Goal: Transaction & Acquisition: Purchase product/service

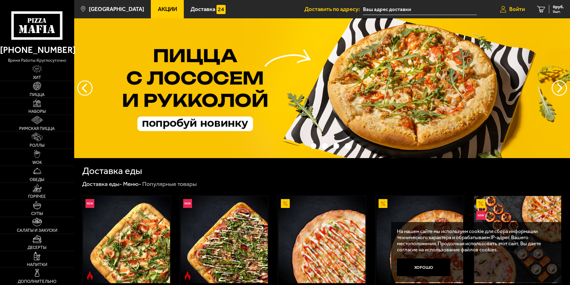
click at [517, 8] on span "Войти" at bounding box center [517, 9] width 16 height 6
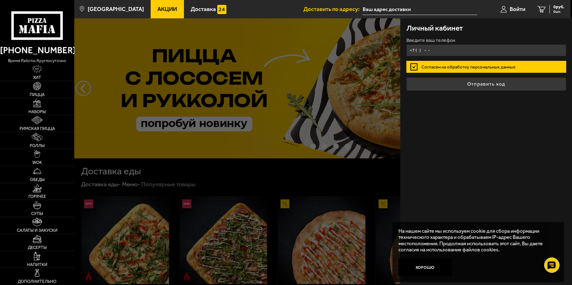
click at [476, 48] on input "+7 ( ) - -" at bounding box center [486, 50] width 160 height 12
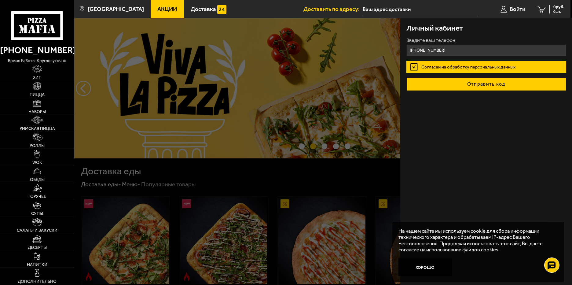
type input "+7 (981) 699-62-21"
click at [475, 86] on button "Отправить код" at bounding box center [486, 83] width 160 height 13
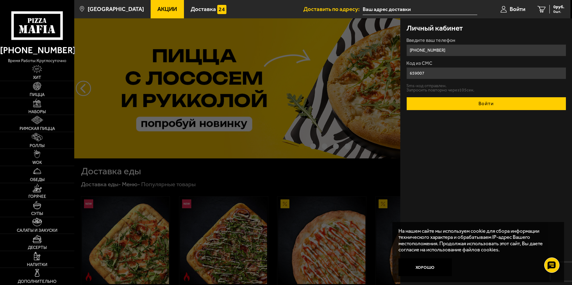
type input "659007"
click at [480, 101] on button "Войти" at bounding box center [486, 103] width 160 height 13
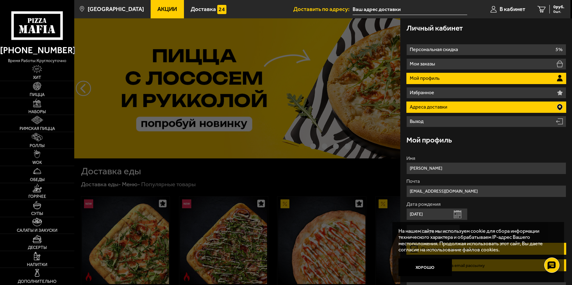
click at [473, 108] on li "Адреса доставки" at bounding box center [486, 106] width 160 height 11
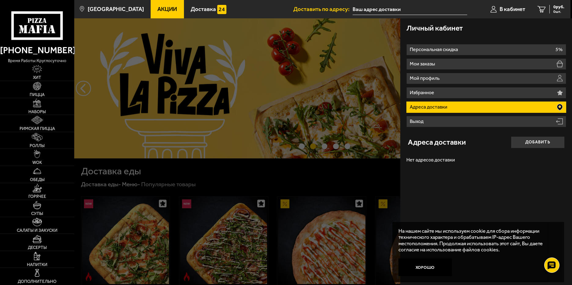
click at [527, 143] on button "Добавить" at bounding box center [538, 142] width 54 height 12
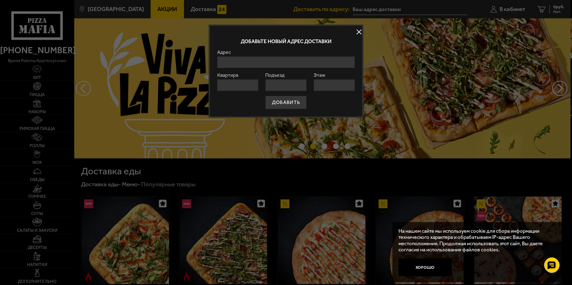
click at [327, 65] on input "Адрес" at bounding box center [285, 62] width 137 height 12
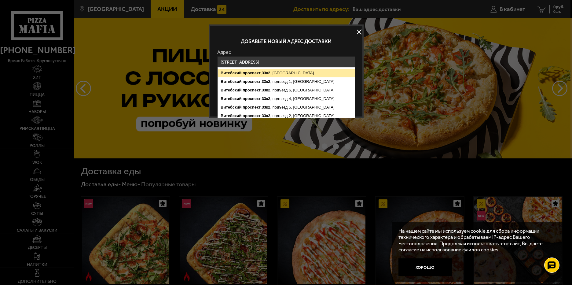
type input "[STREET_ADDRESS]"
click at [265, 96] on button "ДОБАВИТЬ" at bounding box center [285, 102] width 41 height 13
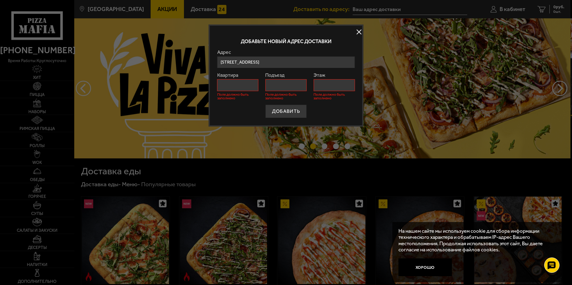
click at [246, 83] on input "Квартира" at bounding box center [237, 85] width 41 height 12
type input "87"
click at [276, 85] on input "Подъезд" at bounding box center [285, 85] width 41 height 12
type input "5"
click at [329, 88] on input "Этаж" at bounding box center [333, 85] width 41 height 12
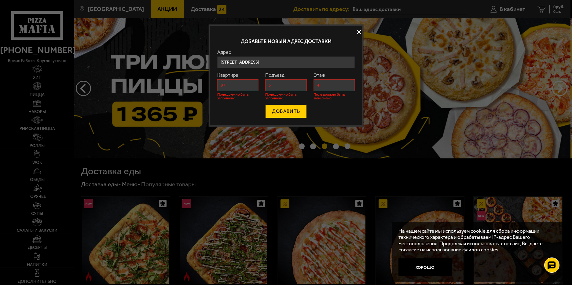
type input "4"
click at [303, 109] on button "ДОБАВИТЬ" at bounding box center [285, 110] width 41 height 13
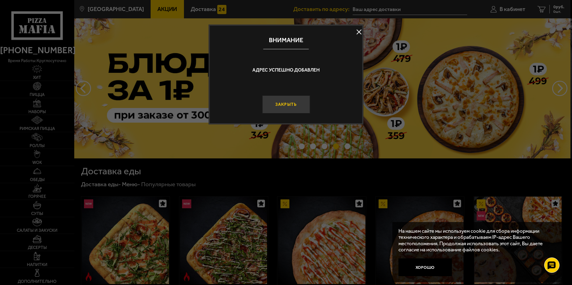
click at [292, 106] on button "Закрыть" at bounding box center [286, 104] width 48 height 18
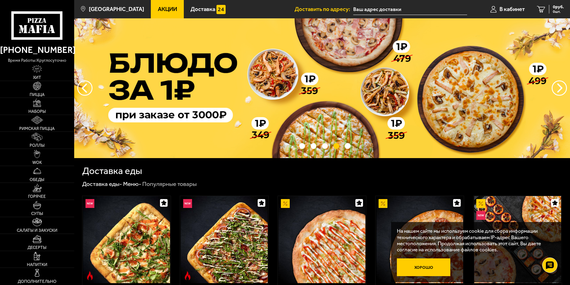
click at [429, 265] on button "Хорошо" at bounding box center [423, 267] width 53 height 18
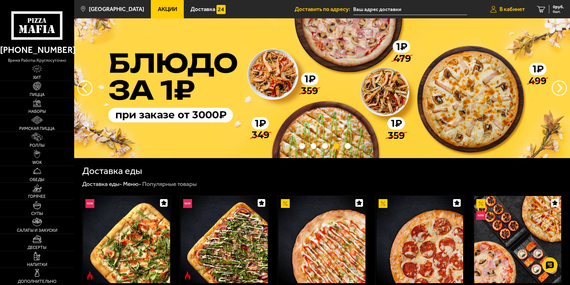
click at [514, 11] on span "В кабинет" at bounding box center [512, 9] width 25 height 6
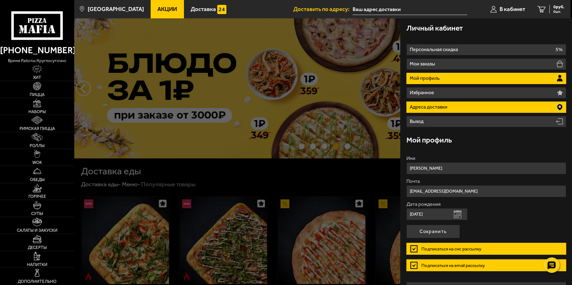
click at [453, 105] on li "Адреса доставки" at bounding box center [486, 106] width 160 height 11
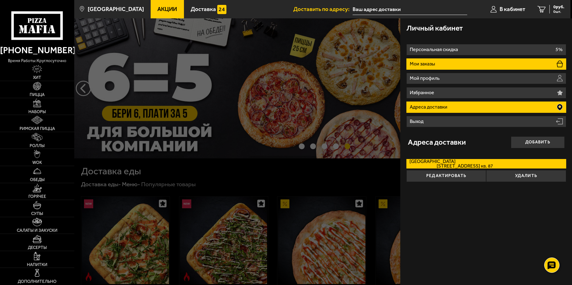
click at [435, 67] on li "Мои заказы" at bounding box center [486, 63] width 160 height 11
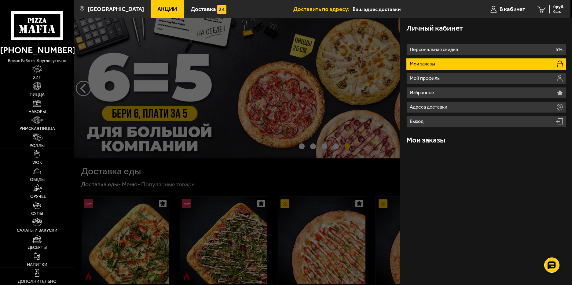
click at [199, 176] on div at bounding box center [360, 160] width 572 height 285
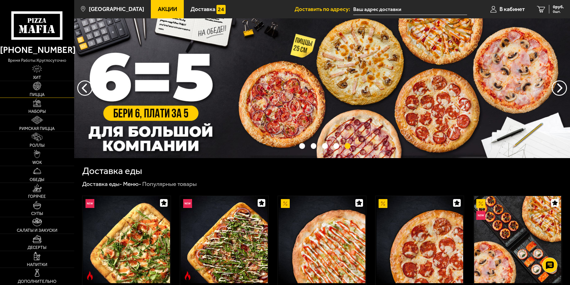
click at [38, 86] on img at bounding box center [37, 86] width 8 height 8
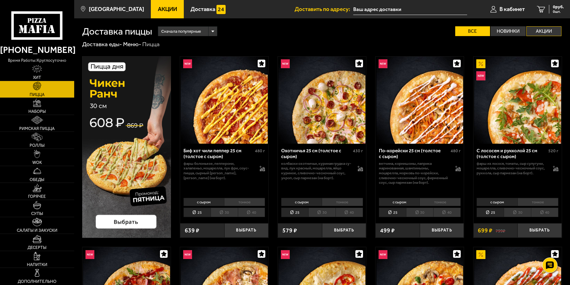
click at [549, 33] on label "Акции" at bounding box center [544, 31] width 35 height 10
click at [0, 0] on input "Акции" at bounding box center [0, 0] width 0 height 0
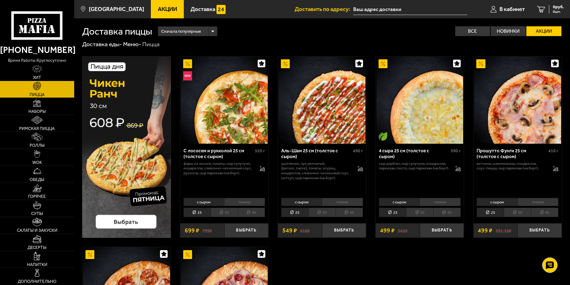
click at [122, 221] on img at bounding box center [126, 146] width 89 height 181
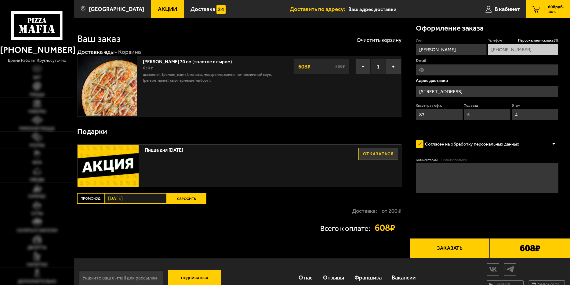
type input "Витебский проспект, 33к2"
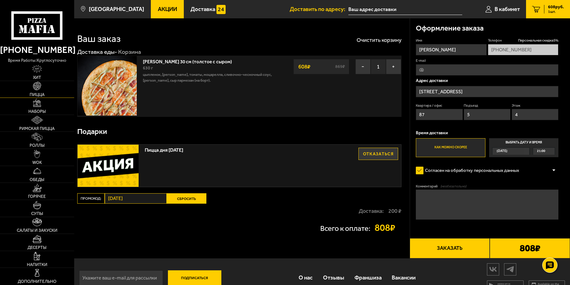
click at [37, 90] on link "Пицца" at bounding box center [37, 89] width 74 height 17
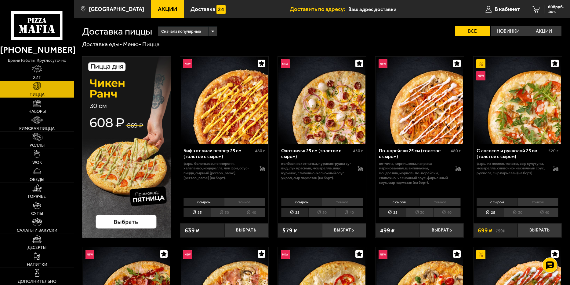
click at [322, 210] on li "30" at bounding box center [321, 211] width 27 height 9
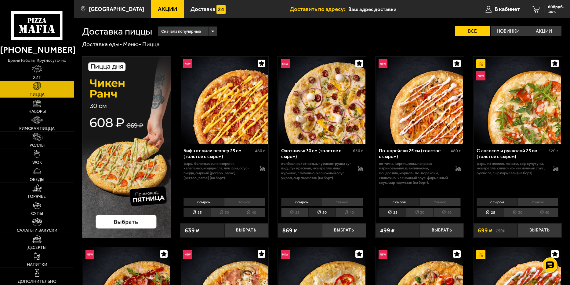
click at [298, 209] on li "25" at bounding box center [294, 211] width 27 height 9
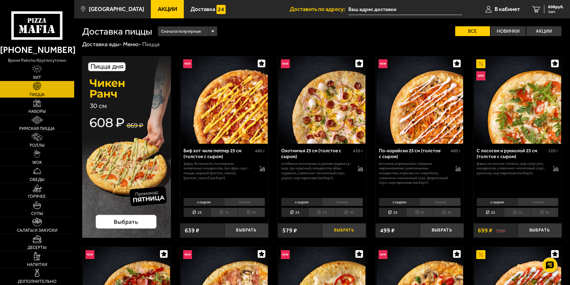
click at [336, 229] on button "Выбрать" at bounding box center [344, 230] width 44 height 15
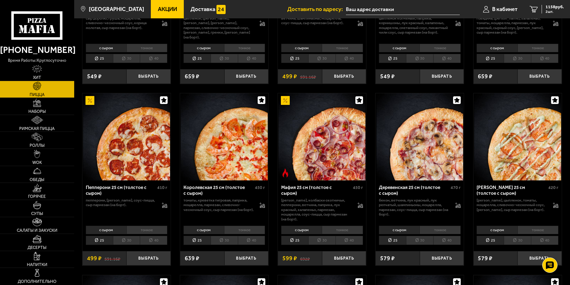
scroll to position [702, 0]
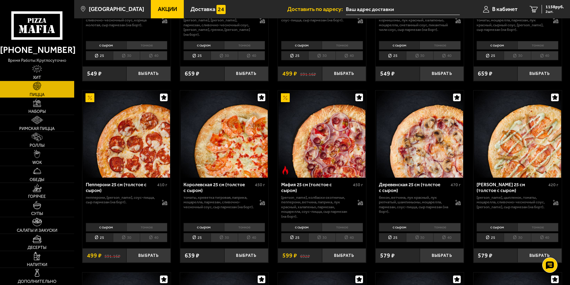
click at [128, 242] on li "30" at bounding box center [126, 237] width 27 height 9
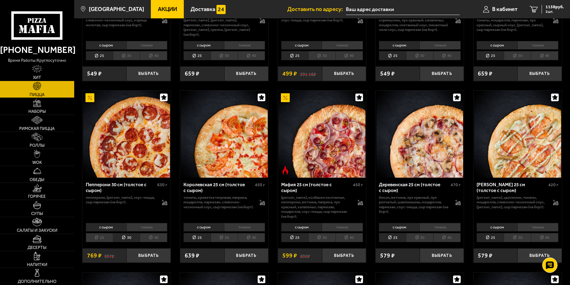
click at [97, 239] on li "25" at bounding box center [99, 237] width 27 height 9
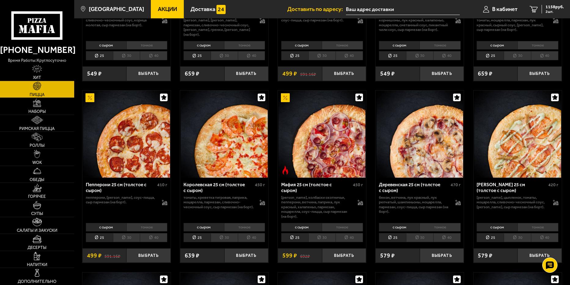
click at [119, 236] on li "30" at bounding box center [126, 237] width 27 height 9
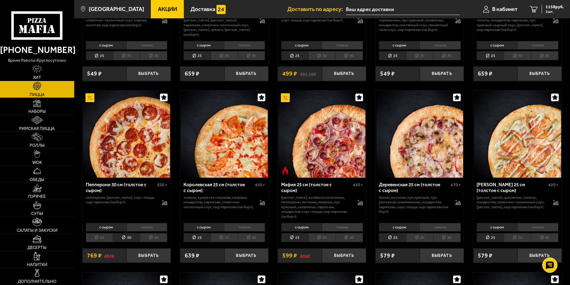
click at [97, 236] on li "25" at bounding box center [99, 237] width 27 height 9
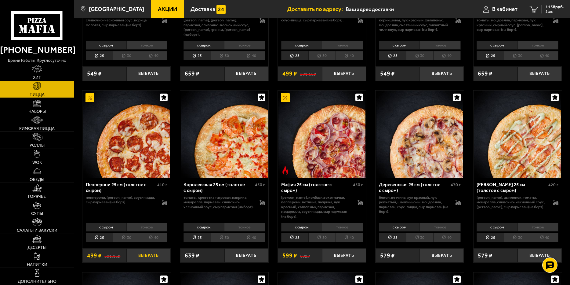
click at [159, 257] on button "Выбрать" at bounding box center [148, 255] width 44 height 15
click at [553, 10] on span "3 шт." at bounding box center [555, 12] width 18 height 4
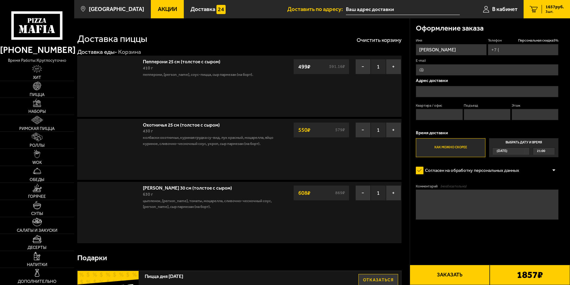
type input "+7 (981) 699-62-21"
type input "[STREET_ADDRESS]"
type input "87"
type input "5"
type input "4"
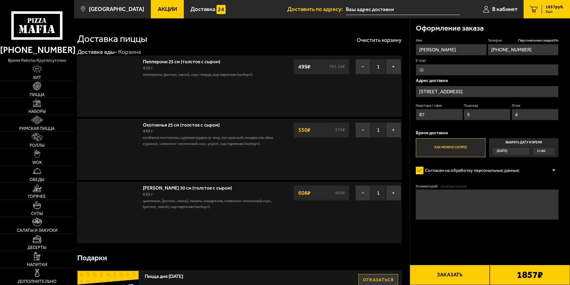
type input "Витебский проспект, 33к2"
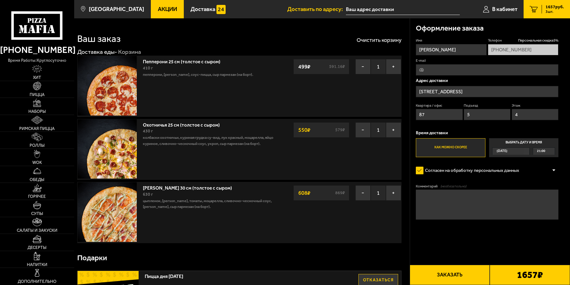
click at [452, 276] on button "Заказать" at bounding box center [450, 275] width 80 height 20
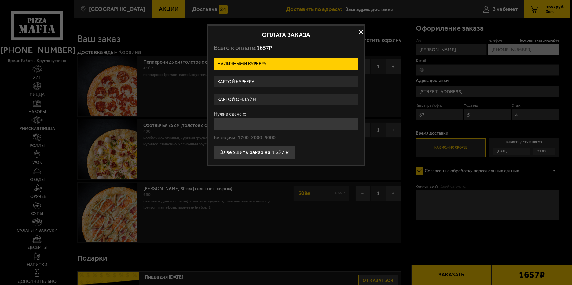
click at [255, 98] on label "Картой онлайн" at bounding box center [286, 99] width 144 height 12
click at [0, 0] on input "Картой онлайн" at bounding box center [0, 0] width 0 height 0
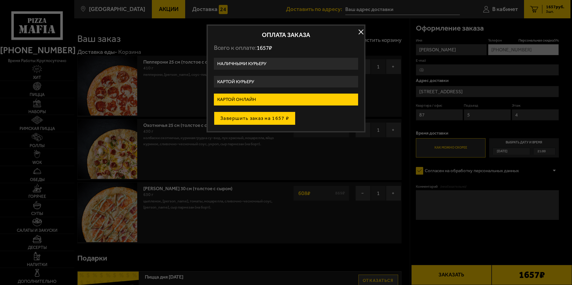
click at [248, 121] on button "Завершить заказ на 1657 ₽" at bounding box center [255, 117] width 82 height 13
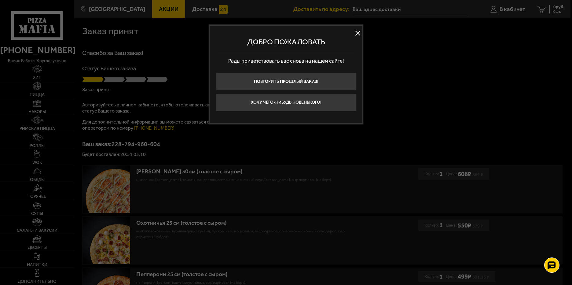
click at [357, 32] on button at bounding box center [357, 32] width 9 height 9
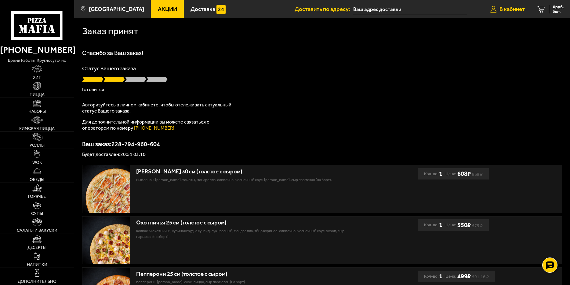
click at [509, 10] on span "В кабинет" at bounding box center [512, 9] width 25 height 6
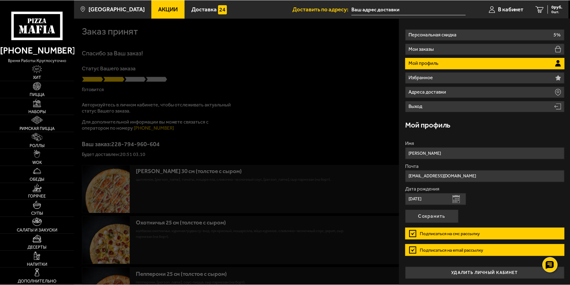
scroll to position [15, 0]
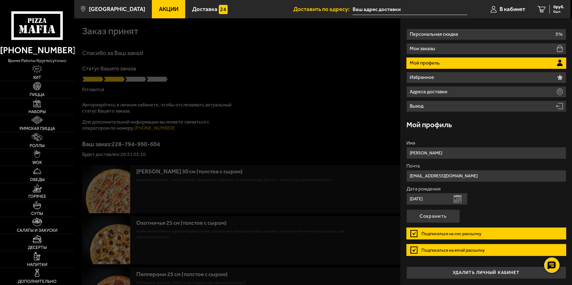
click at [519, 191] on label "Дата рождения" at bounding box center [486, 188] width 160 height 5
click at [467, 193] on input "04.12.1981" at bounding box center [436, 199] width 61 height 12
click at [213, 60] on div at bounding box center [360, 160] width 572 height 285
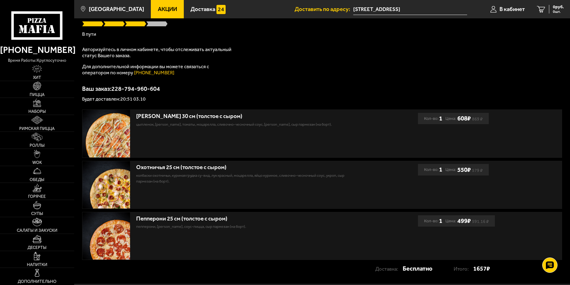
scroll to position [33, 0]
